Goal: Information Seeking & Learning: Learn about a topic

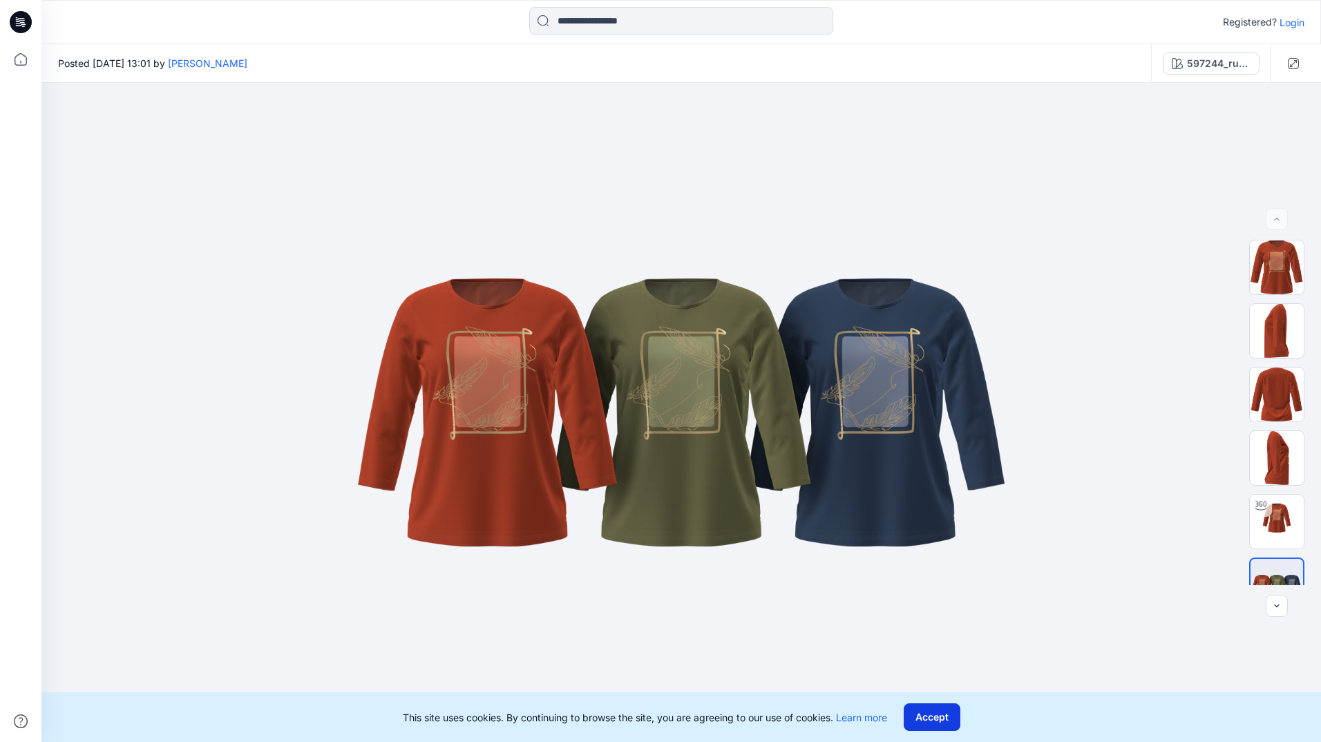
click at [941, 726] on button "Accept" at bounding box center [932, 717] width 57 height 28
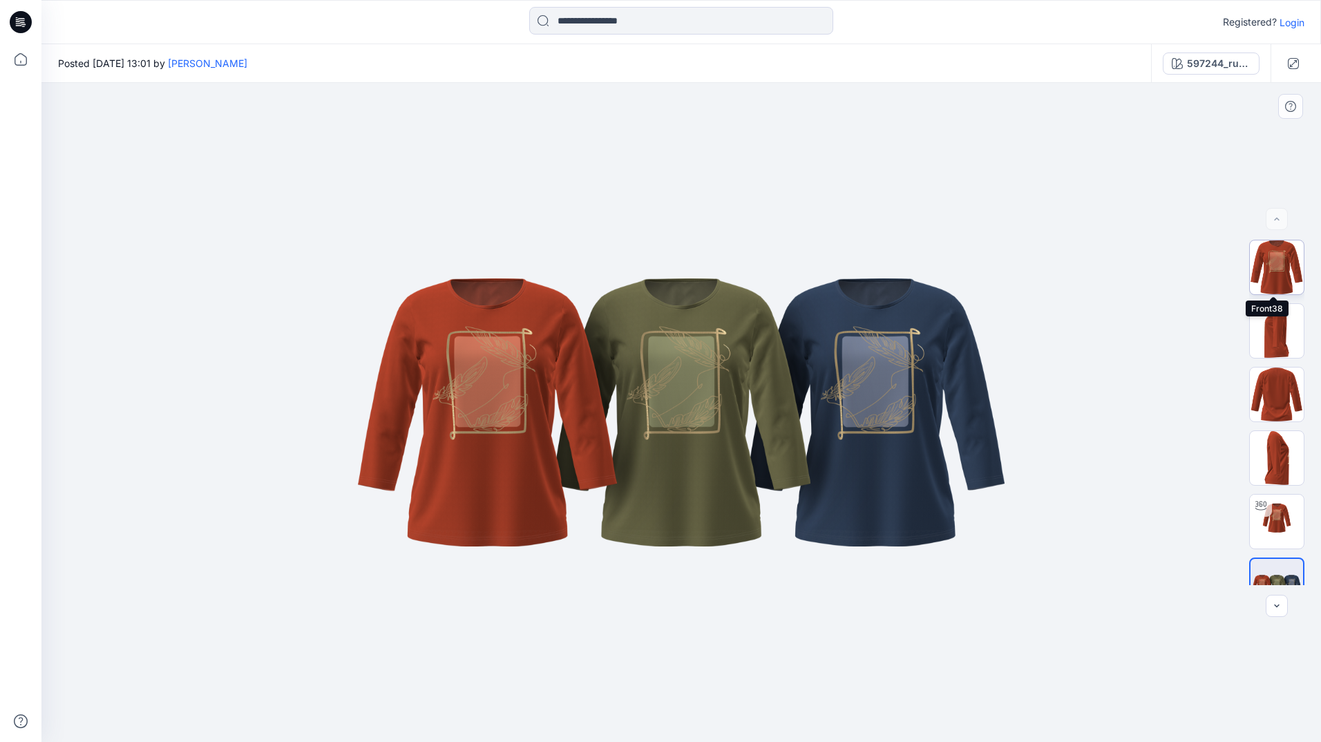
click at [1272, 281] on img at bounding box center [1277, 267] width 54 height 54
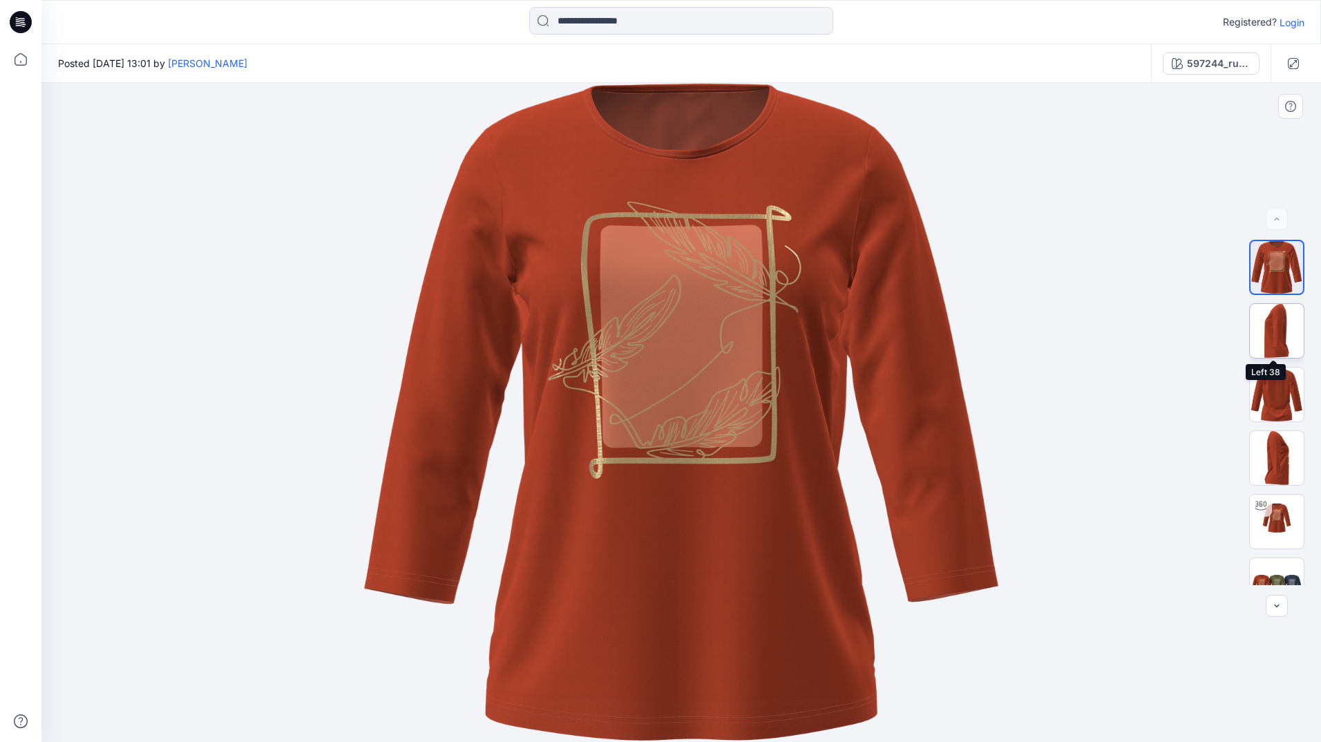
click at [1272, 332] on img at bounding box center [1277, 331] width 54 height 54
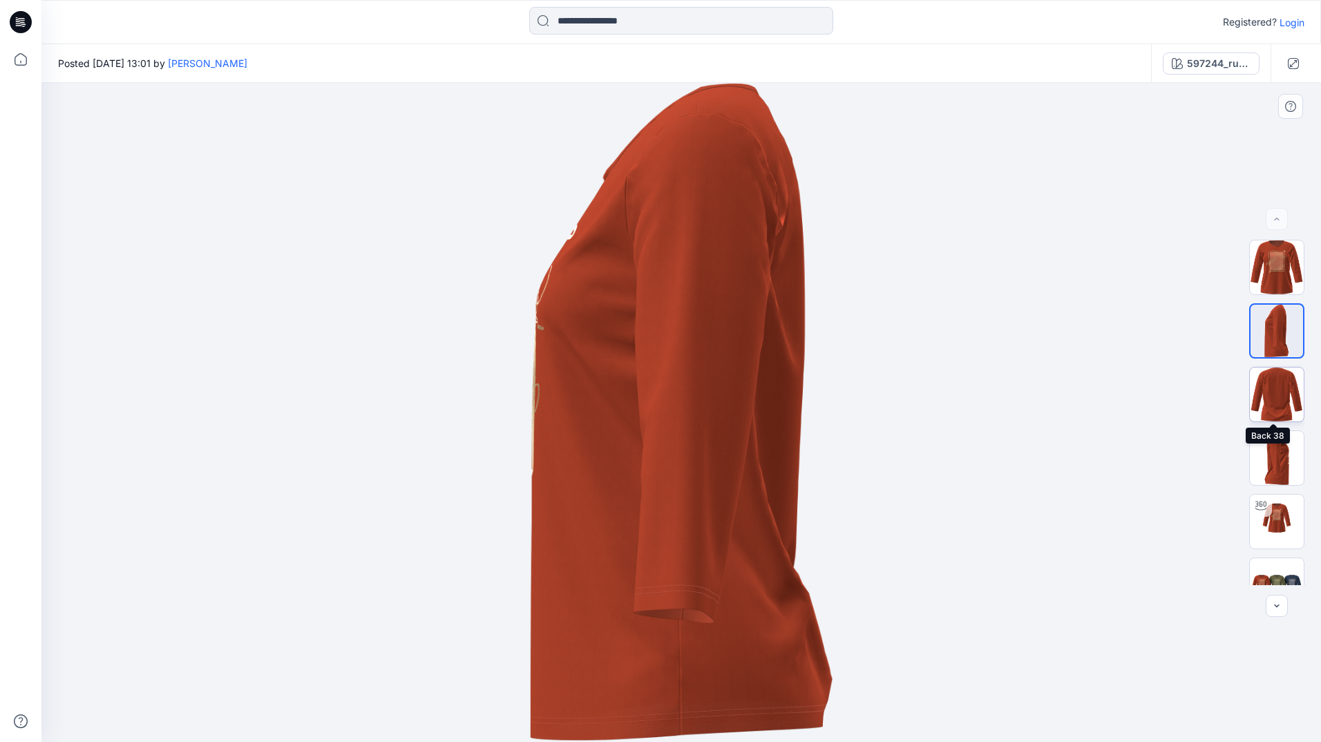
click at [1282, 403] on img at bounding box center [1277, 395] width 54 height 54
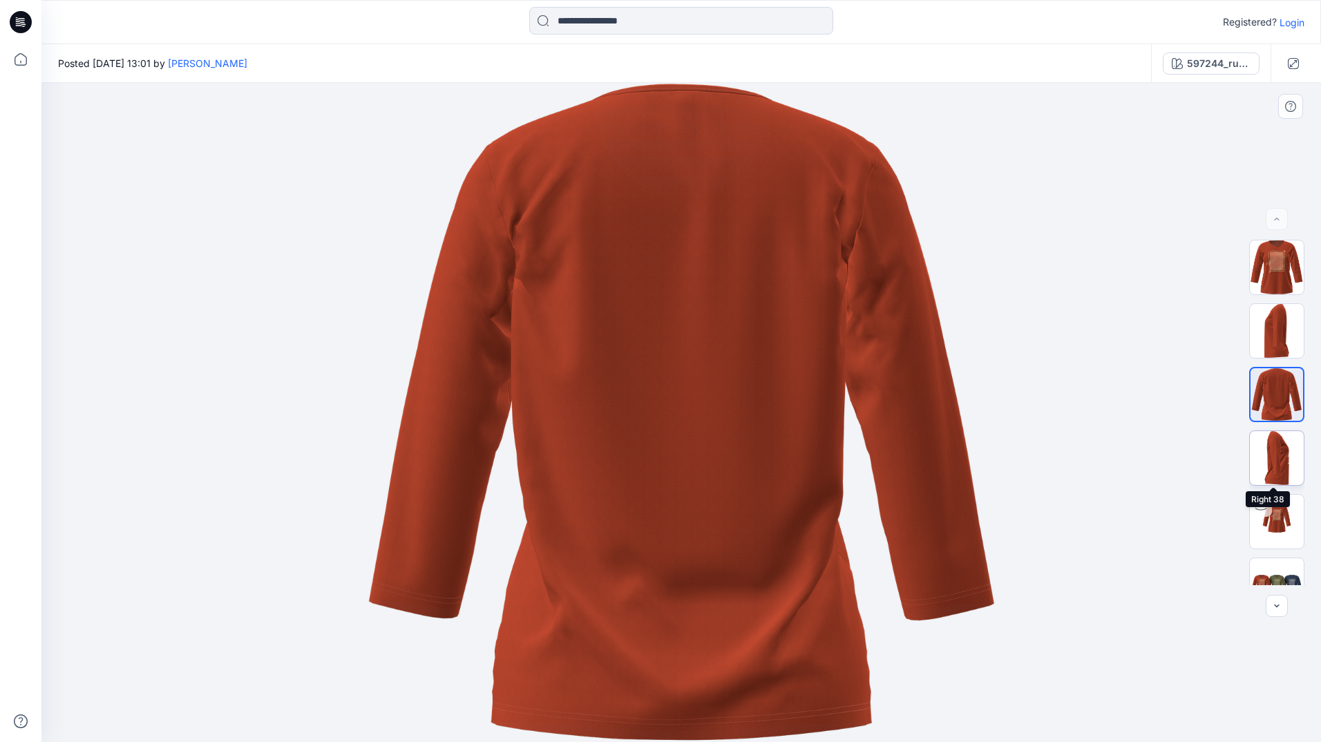
click at [1278, 464] on img at bounding box center [1277, 458] width 54 height 54
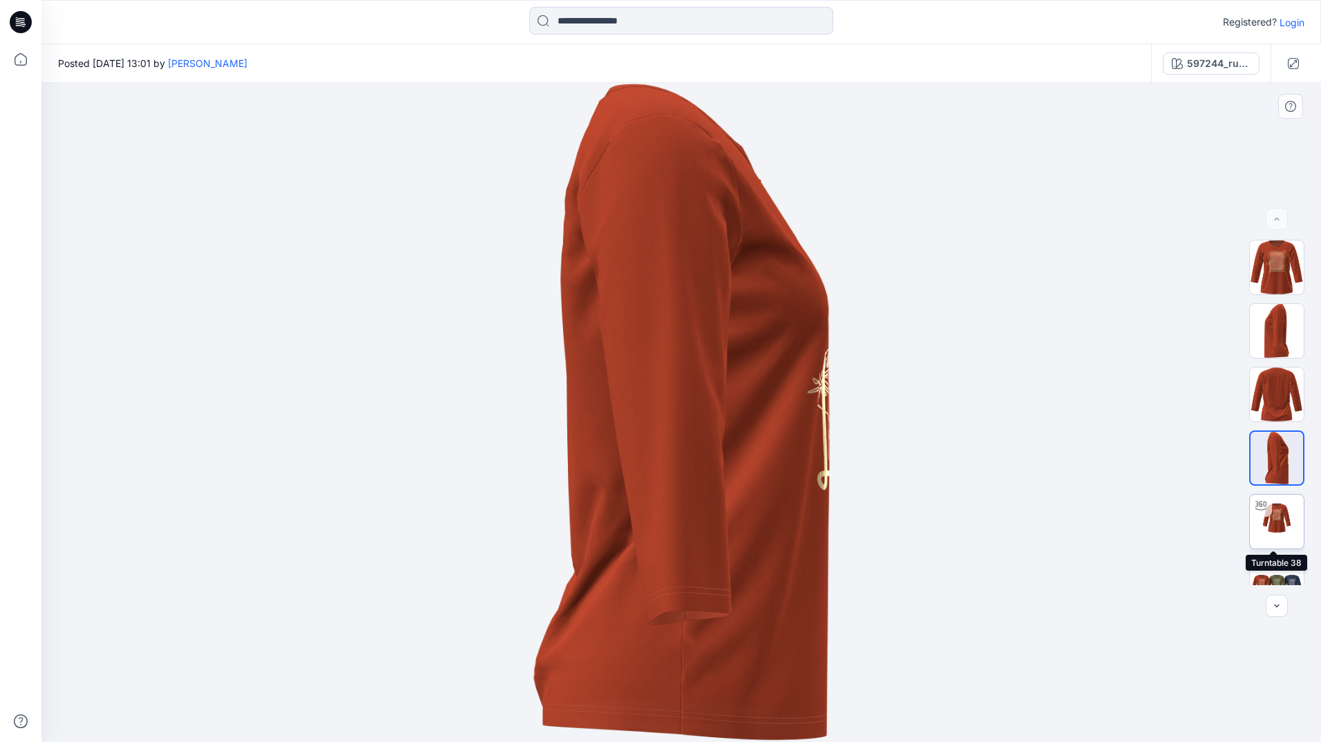
click at [1276, 513] on img at bounding box center [1277, 522] width 54 height 54
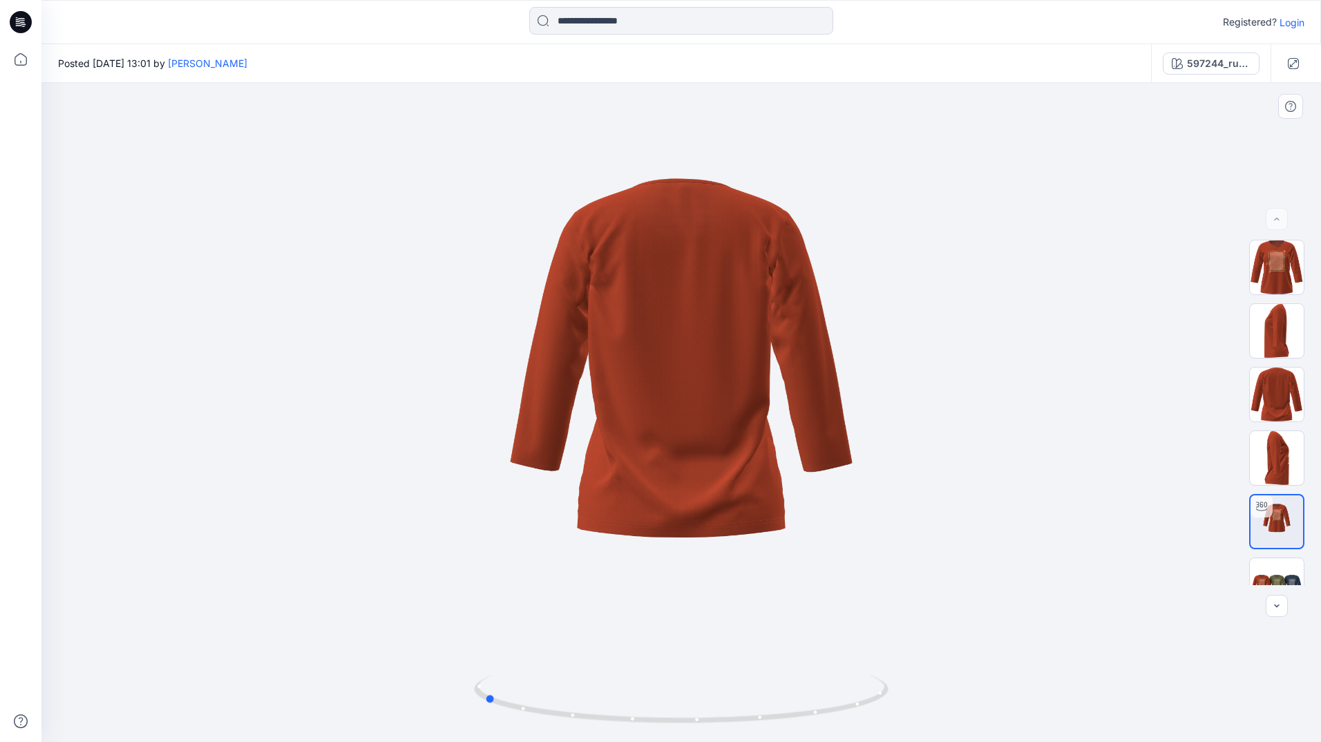
drag, startPoint x: 679, startPoint y: 725, endPoint x: 482, endPoint y: 580, distance: 244.8
click at [482, 580] on div at bounding box center [681, 412] width 1280 height 659
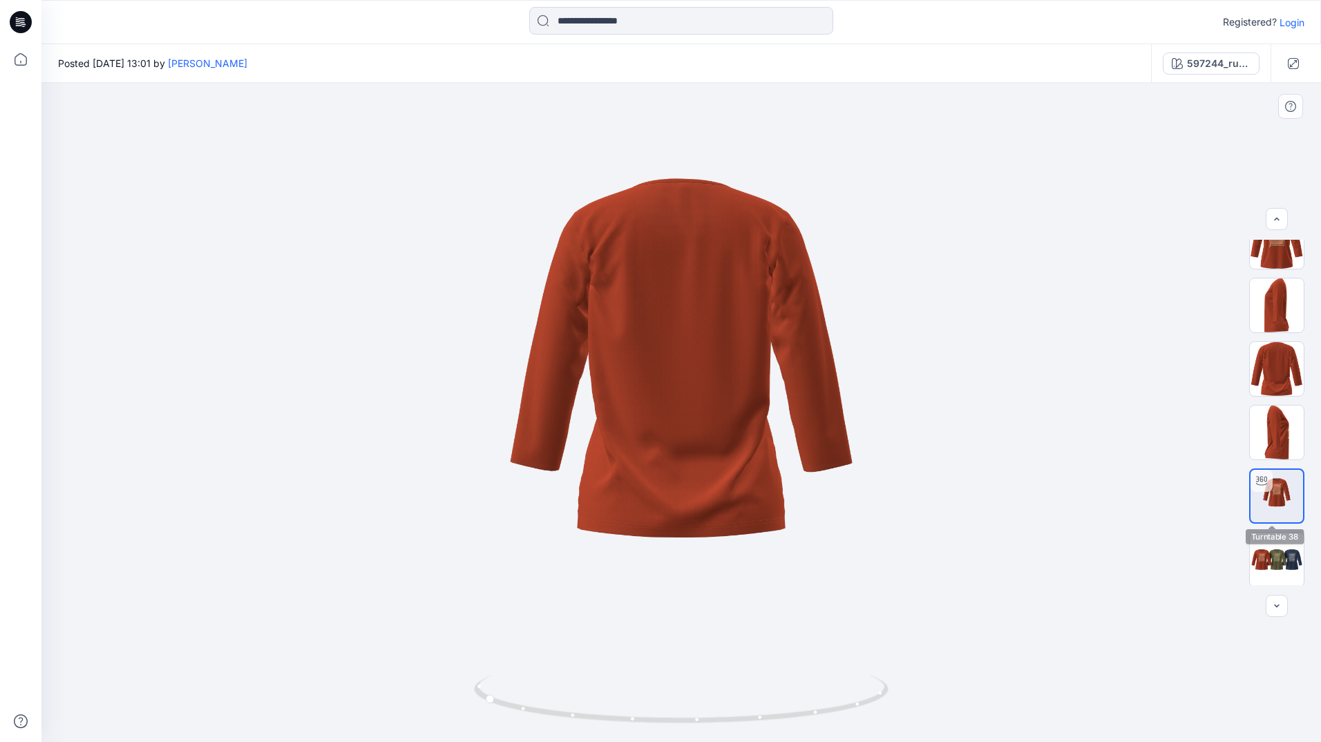
scroll to position [28, 0]
click at [1277, 551] on img at bounding box center [1277, 558] width 54 height 32
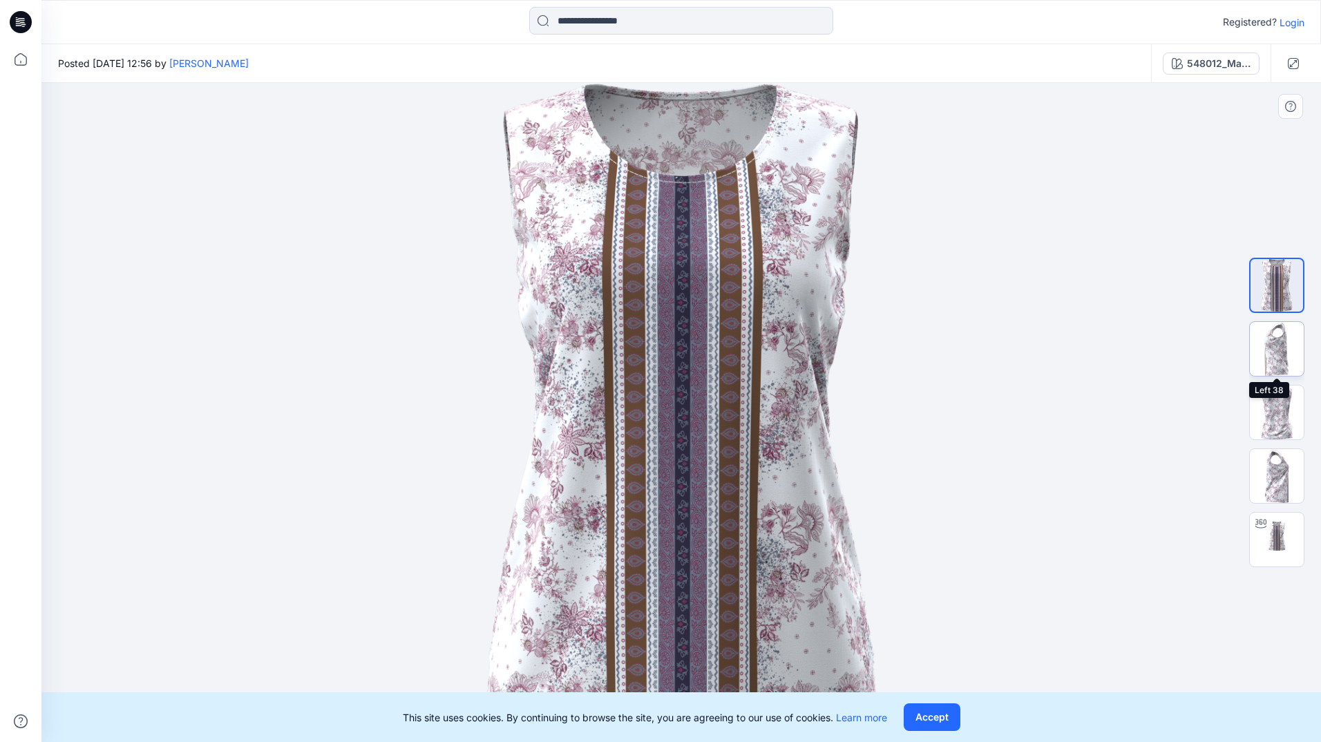
click at [1274, 350] on img at bounding box center [1277, 349] width 54 height 54
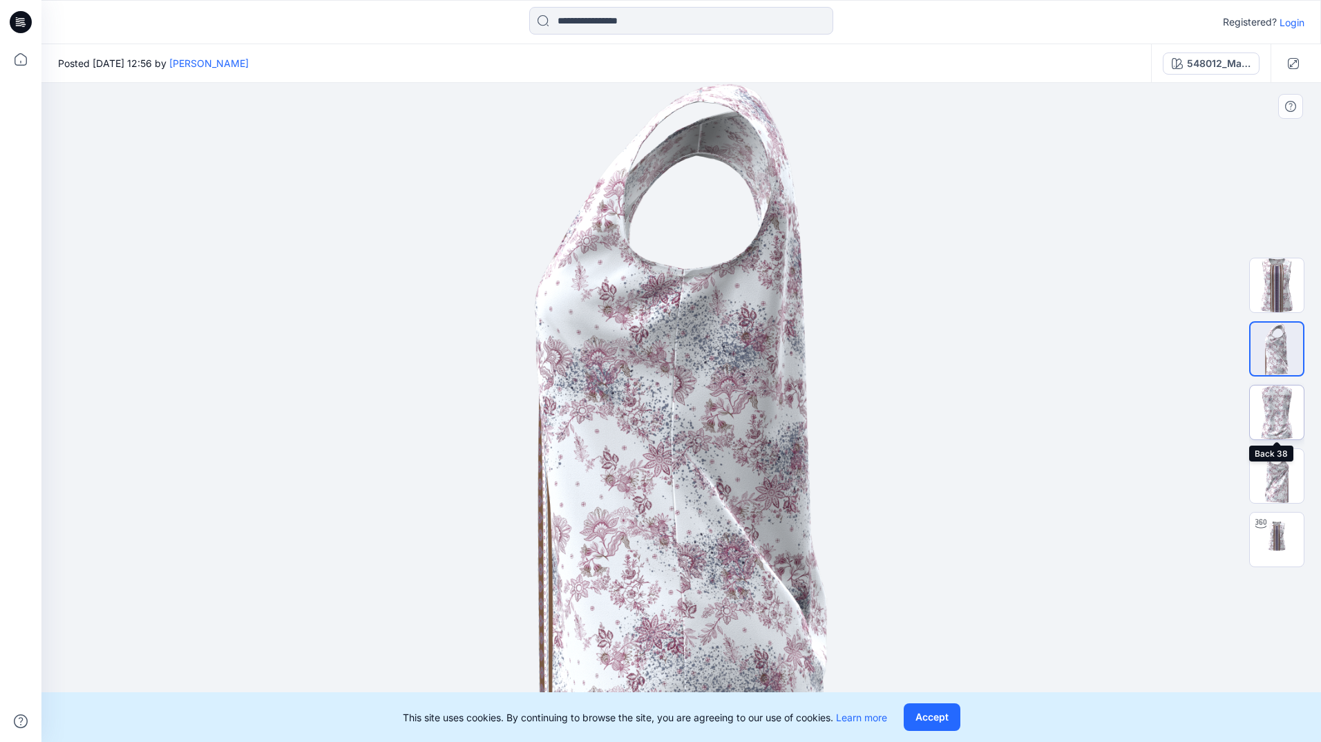
click at [1281, 402] on img at bounding box center [1277, 413] width 54 height 54
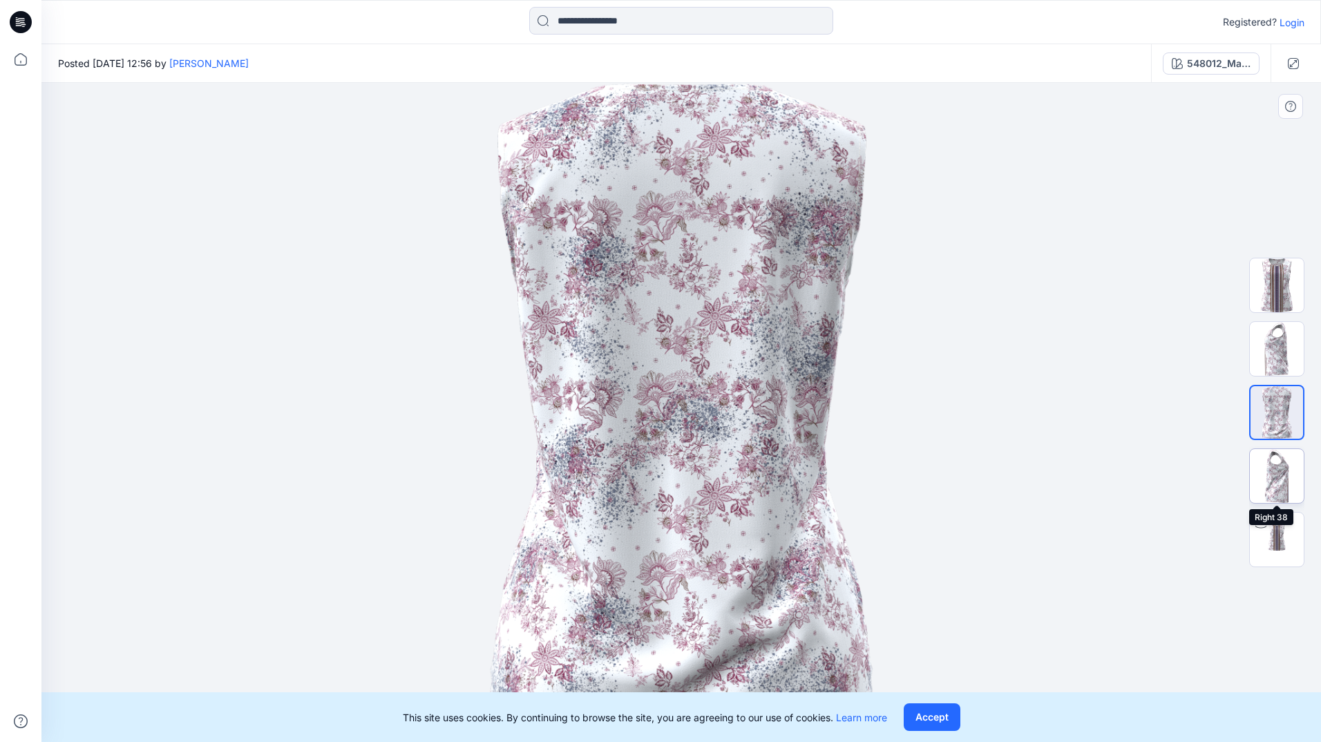
click at [1281, 478] on img at bounding box center [1277, 476] width 54 height 54
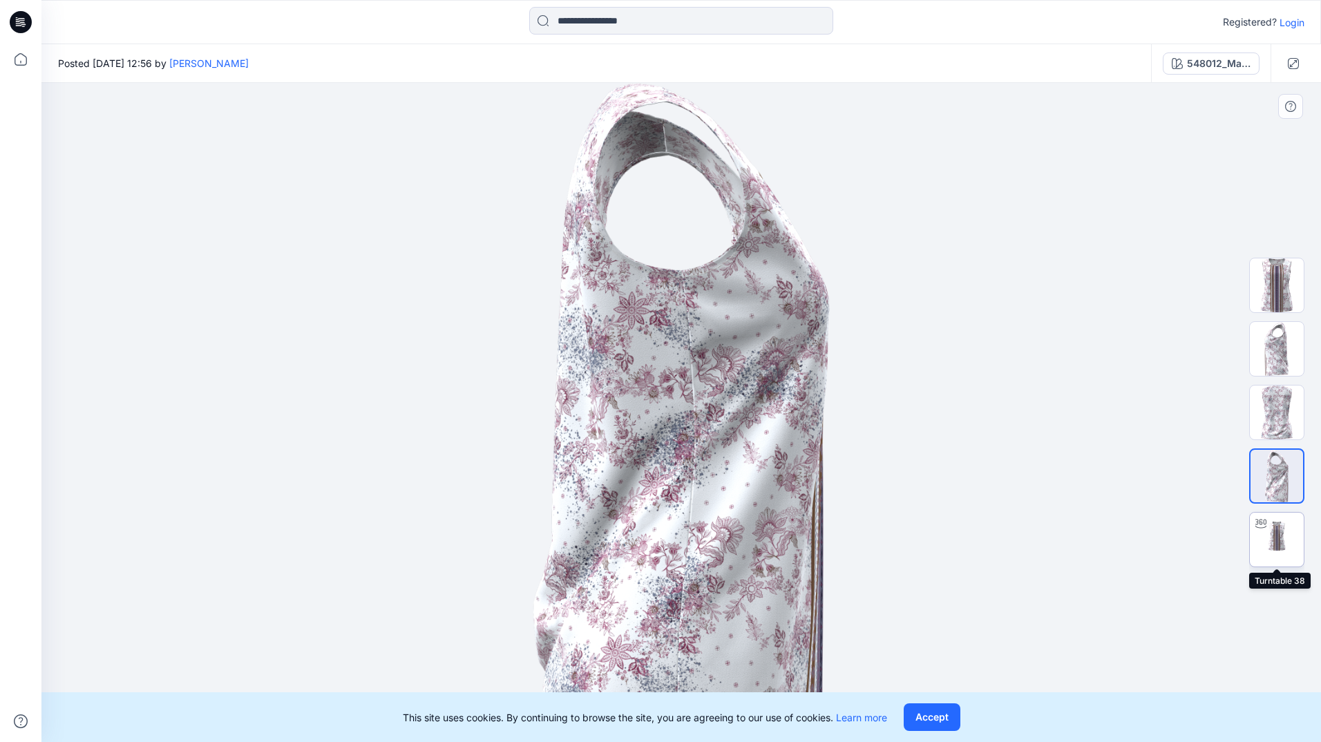
click at [1276, 532] on img at bounding box center [1277, 540] width 54 height 54
